Goal: Task Accomplishment & Management: Use online tool/utility

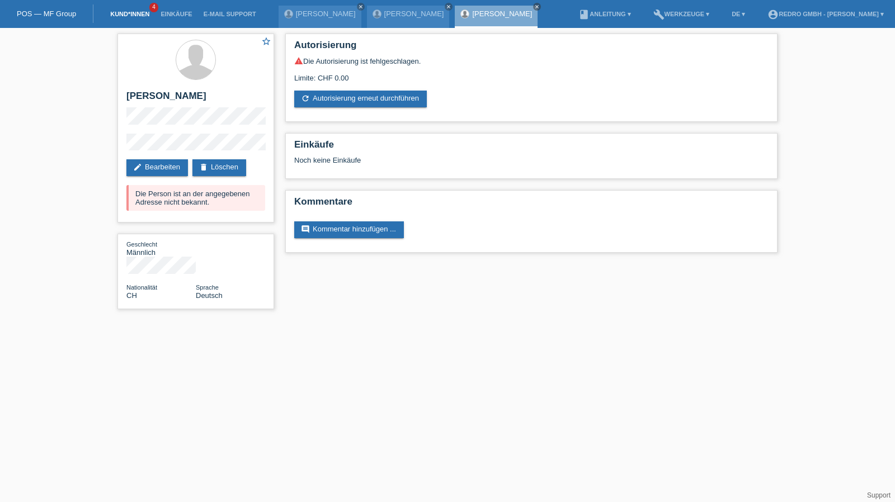
click at [150, 15] on link "Kund*innen" at bounding box center [130, 14] width 50 height 7
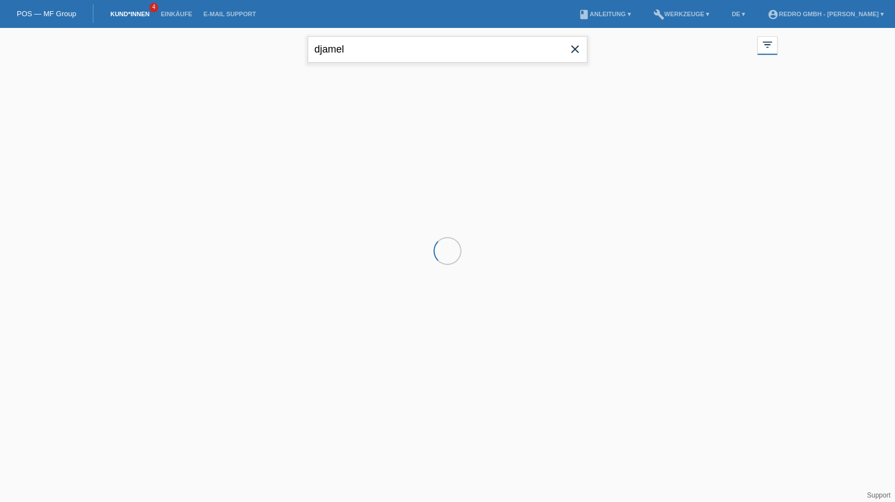
click at [471, 49] on input "djamel" at bounding box center [448, 49] width 280 height 26
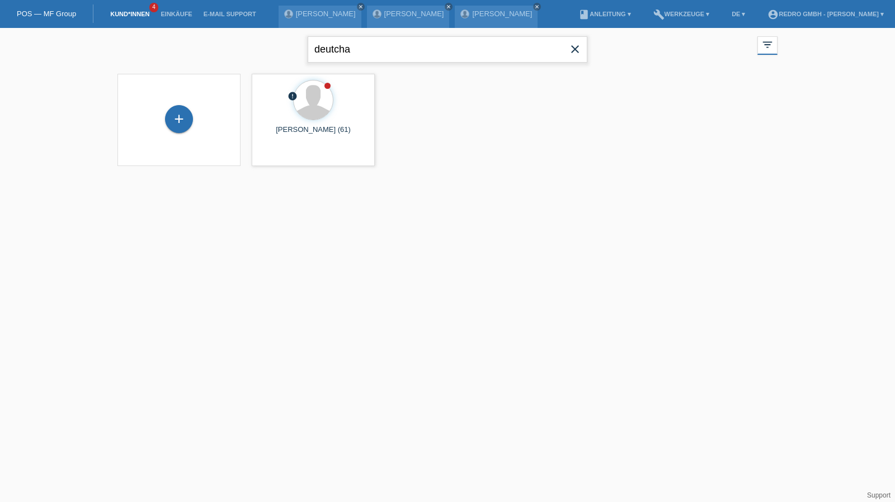
type input "deutcha"
click at [286, 155] on span "Anzeigen" at bounding box center [283, 156] width 30 height 8
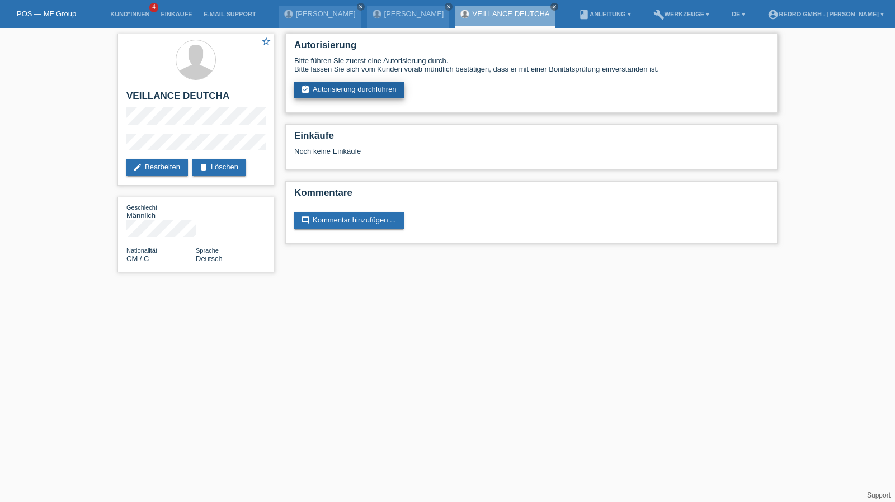
click at [341, 96] on link "assignment_turned_in Autorisierung durchführen" at bounding box center [349, 90] width 110 height 17
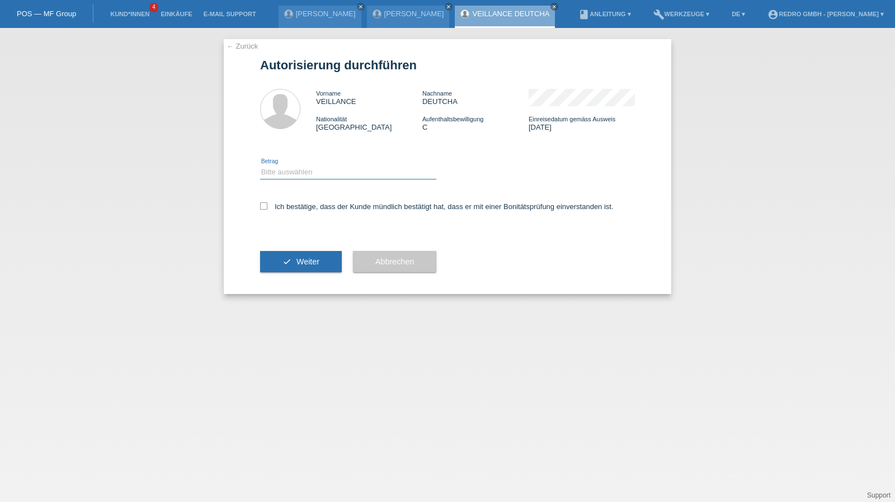
click at [313, 176] on select "Bitte auswählen CHF 1.00 - CHF 499.00 CHF 500.00 - CHF 1'999.00 CHF 2'000.00 - …" at bounding box center [348, 172] width 176 height 13
select select "1"
click at [260, 166] on select "Bitte auswählen CHF 1.00 - CHF 499.00 CHF 500.00 - CHF 1'999.00 CHF 2'000.00 - …" at bounding box center [348, 172] width 176 height 13
click at [306, 206] on label "Ich bestätige, dass der Kunde mündlich bestätigt hat, dass er mit einer Bonität…" at bounding box center [436, 206] width 353 height 8
click at [267, 206] on input "Ich bestätige, dass der Kunde mündlich bestätigt hat, dass er mit einer Bonität…" at bounding box center [263, 205] width 7 height 7
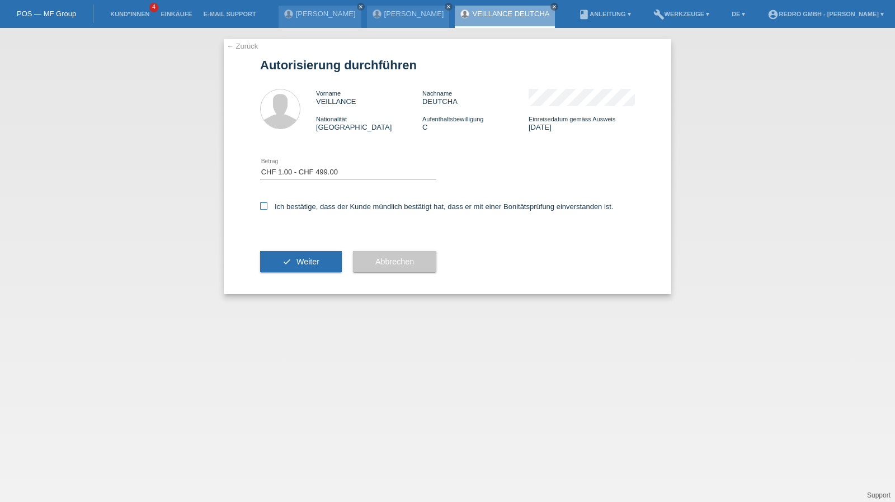
checkbox input "true"
click at [293, 248] on div "check Weiter" at bounding box center [301, 261] width 82 height 65
click at [280, 271] on button "check Weiter" at bounding box center [301, 261] width 82 height 21
